Goal: Task Accomplishment & Management: Manage account settings

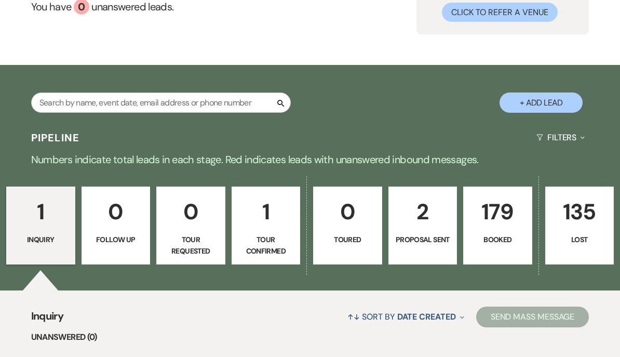
click at [423, 232] on link "2 Proposal Sent" at bounding box center [423, 226] width 69 height 78
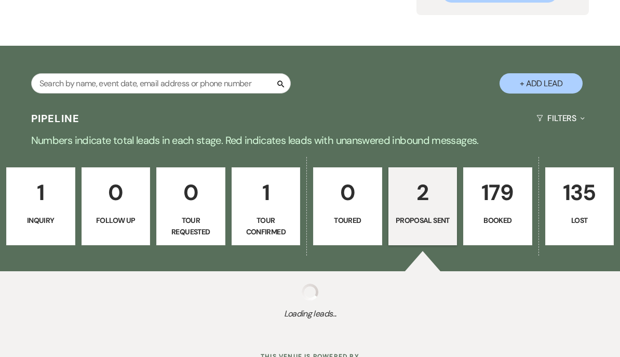
scroll to position [117, 0]
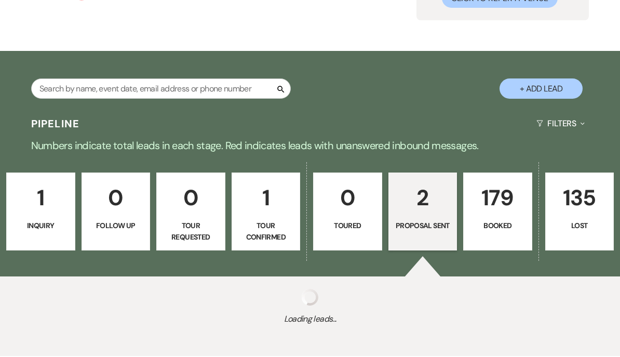
select select "6"
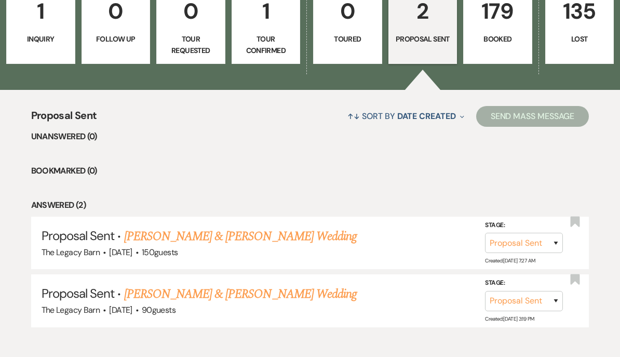
scroll to position [307, 0]
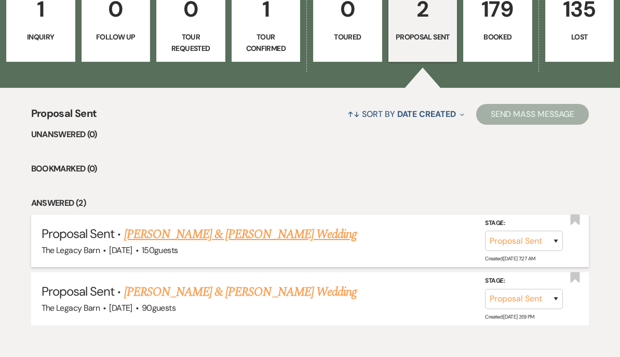
click at [194, 230] on link "[PERSON_NAME] & [PERSON_NAME] Wedding" at bounding box center [240, 234] width 233 height 19
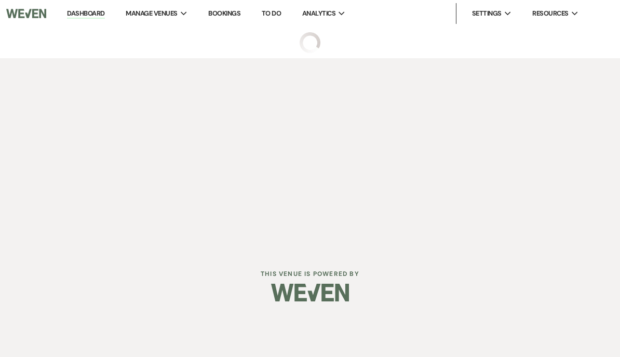
select select "6"
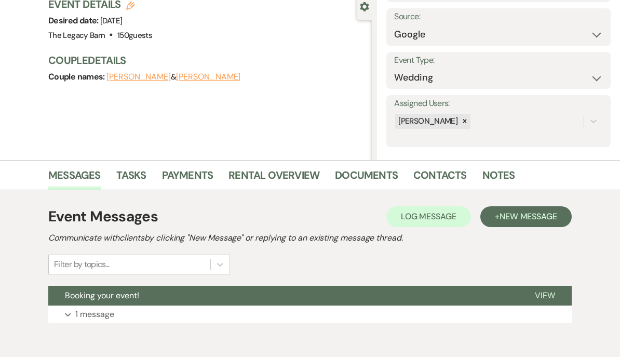
scroll to position [149, 0]
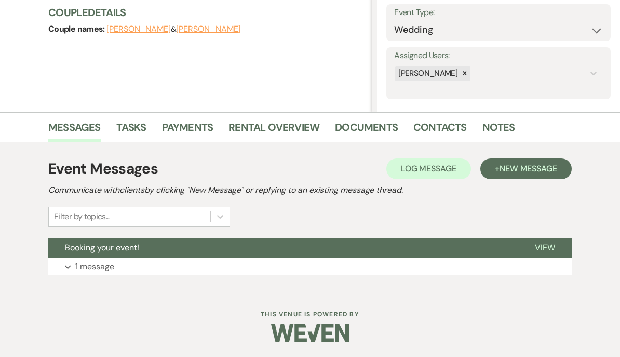
select select "6"
